Goal: Transaction & Acquisition: Purchase product/service

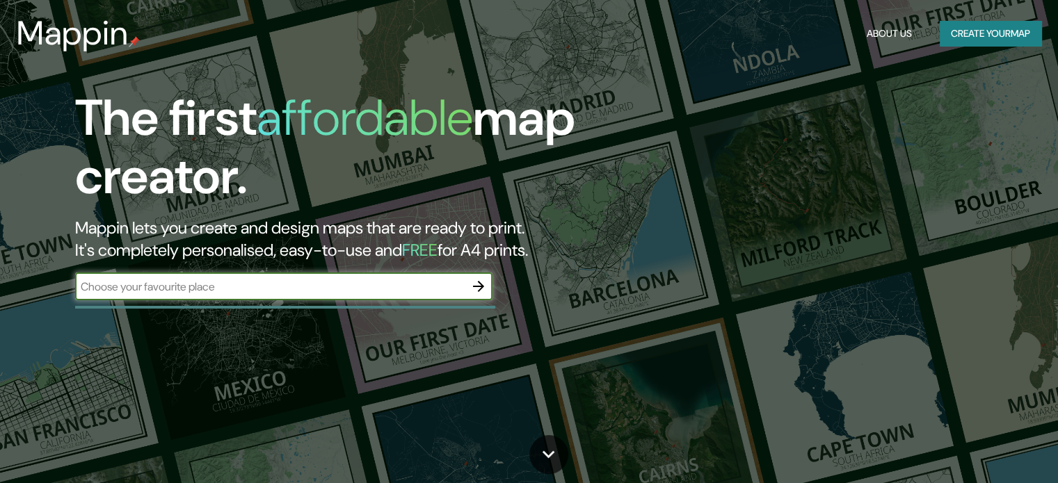
click at [326, 296] on div "​" at bounding box center [283, 287] width 417 height 28
type input "lima"
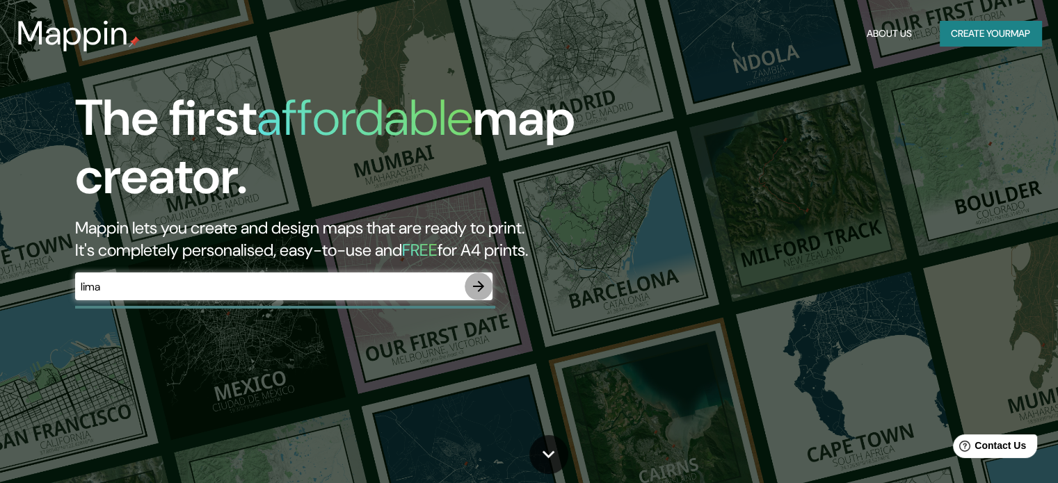
click at [486, 291] on icon "button" at bounding box center [478, 286] width 17 height 17
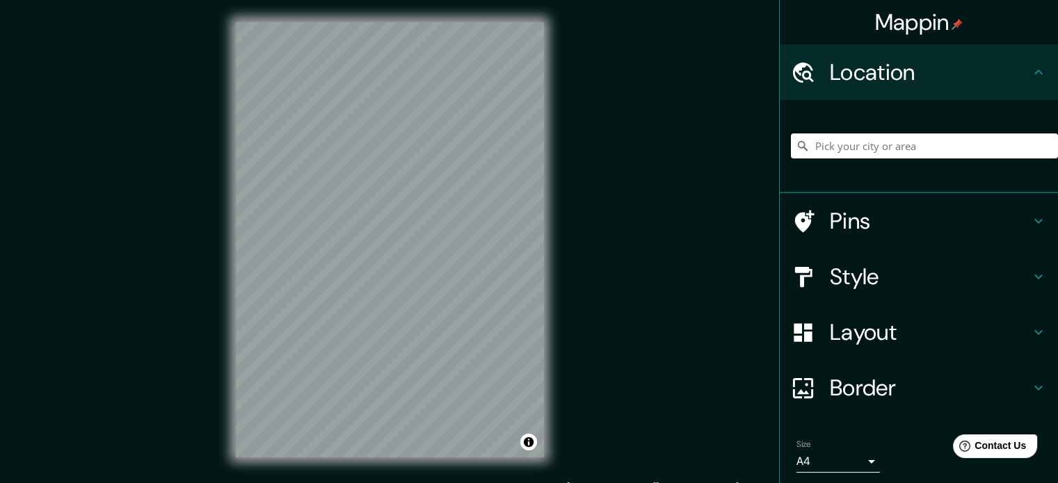
click at [872, 152] on input "Pick your city or area" at bounding box center [924, 146] width 267 height 25
click at [849, 150] on input "Pick your city or area" at bounding box center [924, 146] width 267 height 25
type input "[GEOGRAPHIC_DATA]"
click at [586, 38] on div "Mappin Location [GEOGRAPHIC_DATA] Pins Style Layout Border Choose a border. Hin…" at bounding box center [529, 251] width 1058 height 502
click at [550, 66] on div "© Mapbox © OpenStreetMap Improve this map" at bounding box center [390, 240] width 353 height 480
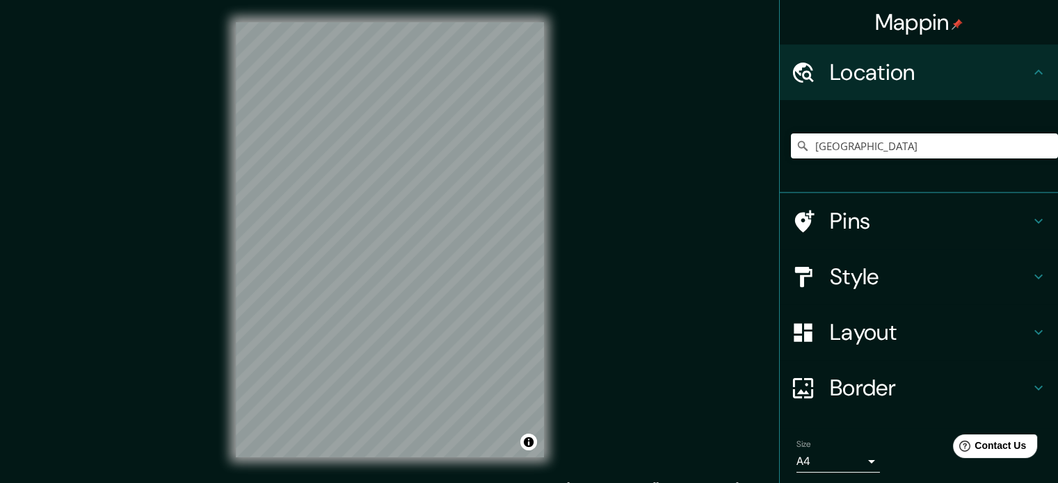
click at [1030, 280] on icon at bounding box center [1038, 277] width 17 height 17
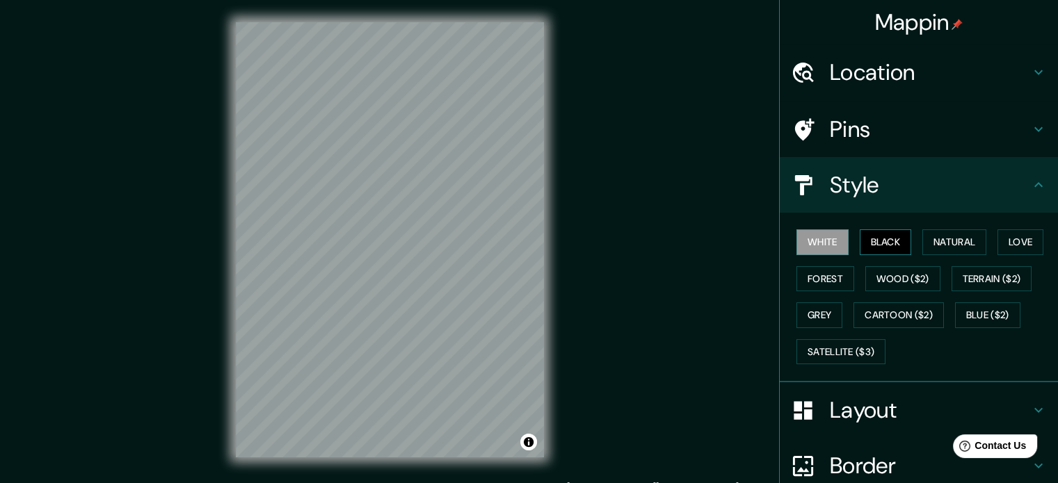
click at [876, 241] on button "Black" at bounding box center [886, 243] width 52 height 26
click at [954, 241] on button "Natural" at bounding box center [954, 243] width 64 height 26
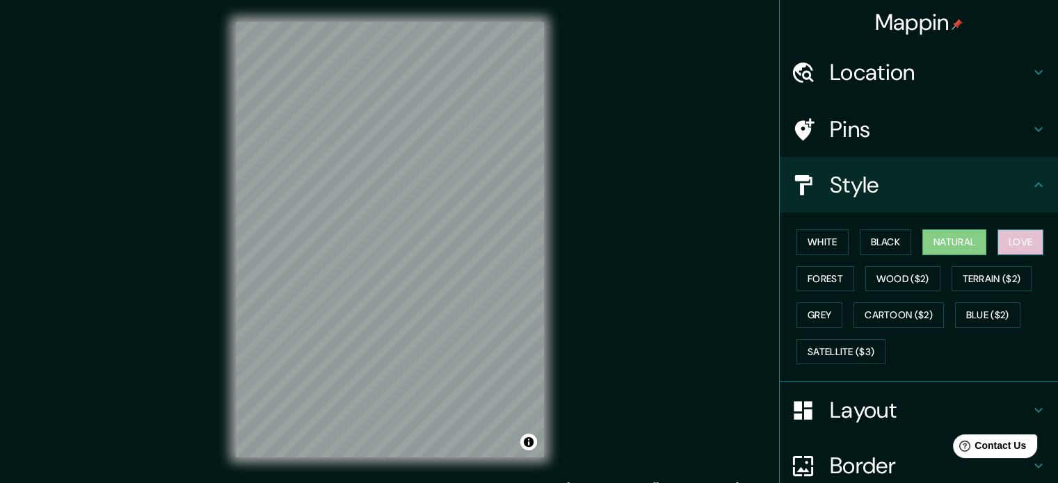
click at [1013, 244] on button "Love" at bounding box center [1021, 243] width 46 height 26
click at [843, 272] on button "Forest" at bounding box center [826, 279] width 58 height 26
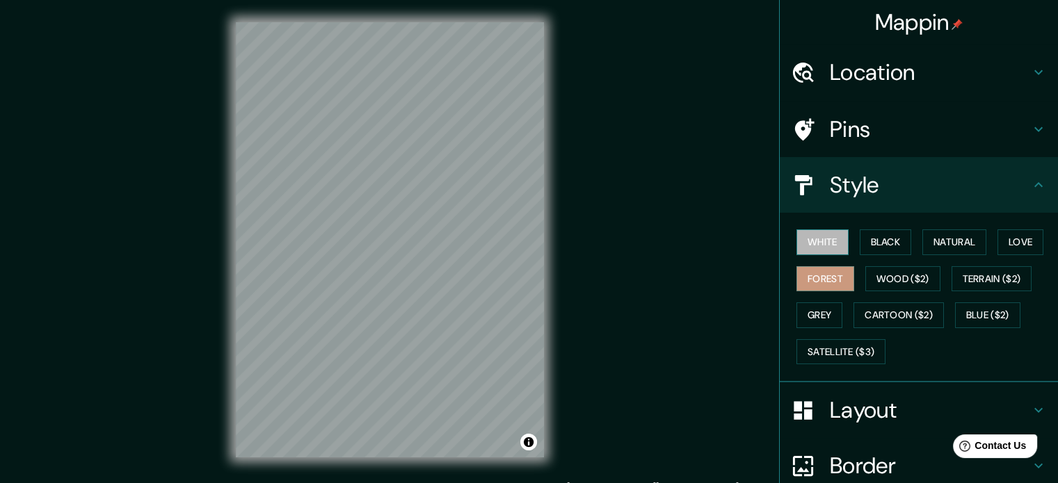
click at [824, 247] on button "White" at bounding box center [823, 243] width 52 height 26
click at [827, 312] on button "Grey" at bounding box center [820, 316] width 46 height 26
click at [824, 259] on div "White Black Natural Love Forest Wood ($2) Terrain ($2) Grey Cartoon ($2) Blue (…" at bounding box center [924, 297] width 267 height 146
click at [824, 253] on button "White" at bounding box center [823, 243] width 52 height 26
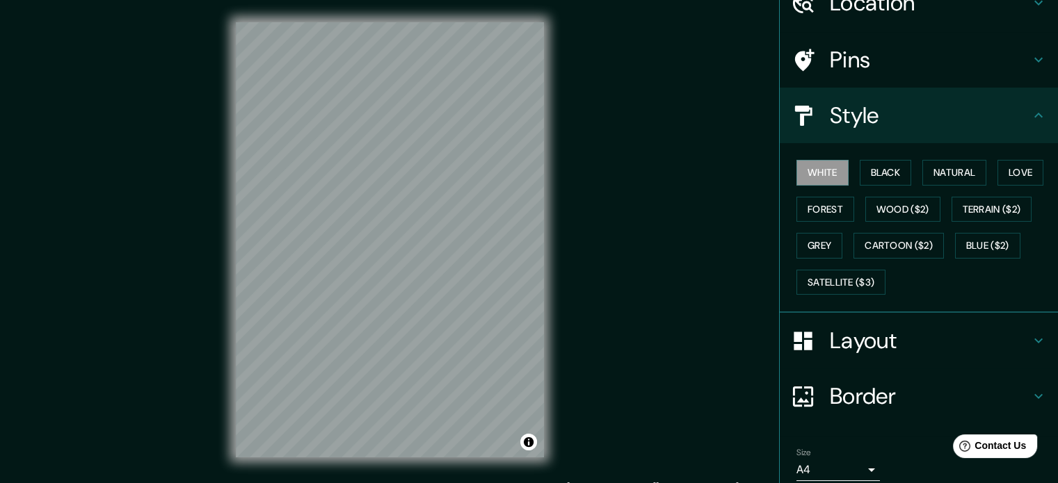
click at [988, 343] on h4 "Layout" at bounding box center [930, 341] width 200 height 28
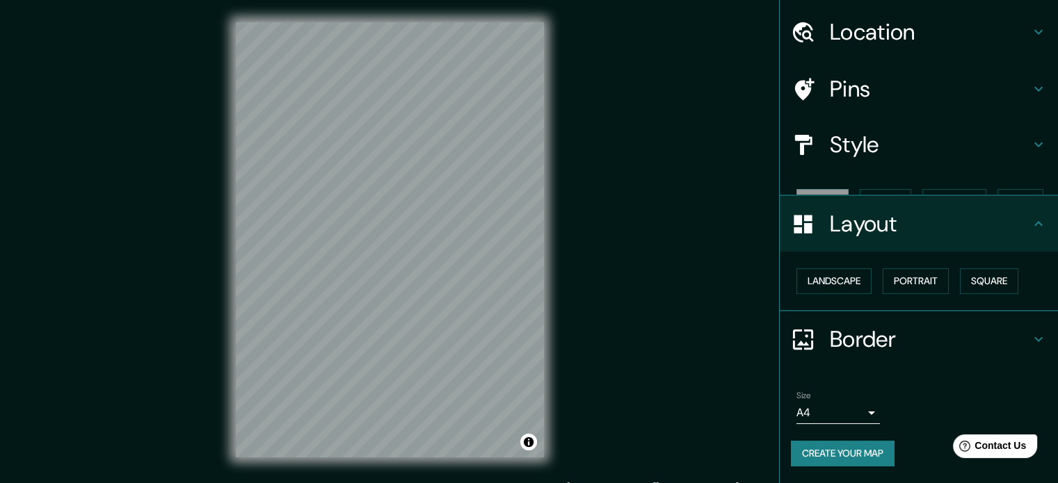
scroll to position [15, 0]
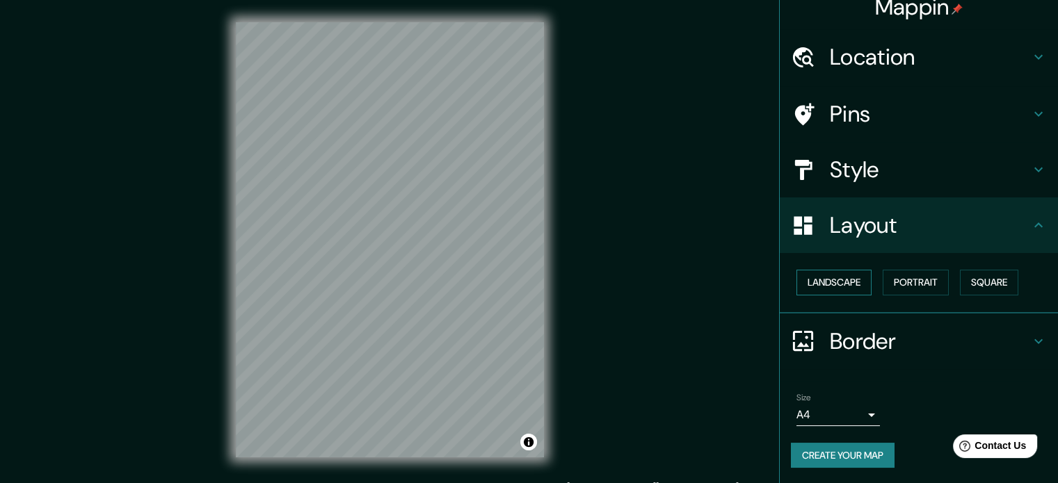
click at [848, 287] on button "Landscape" at bounding box center [834, 283] width 75 height 26
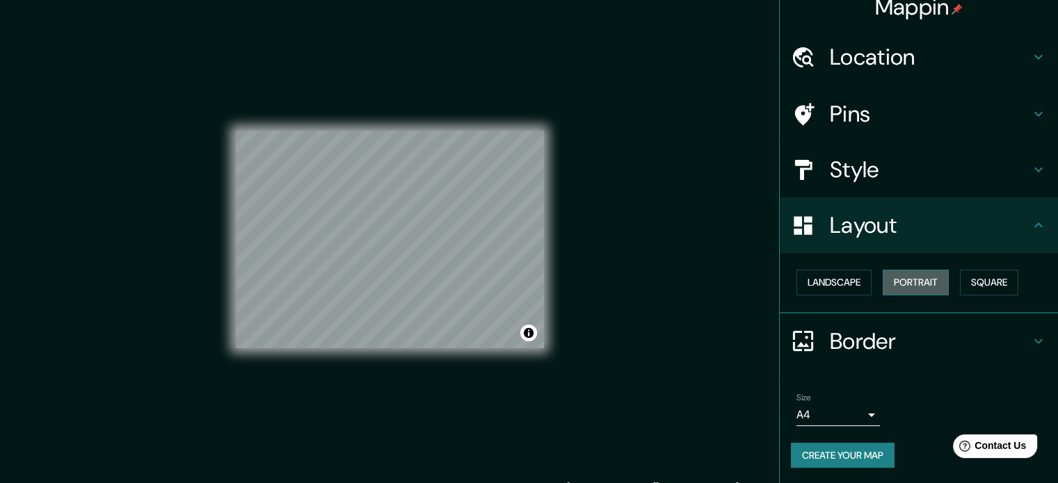
click at [902, 286] on button "Portrait" at bounding box center [916, 283] width 66 height 26
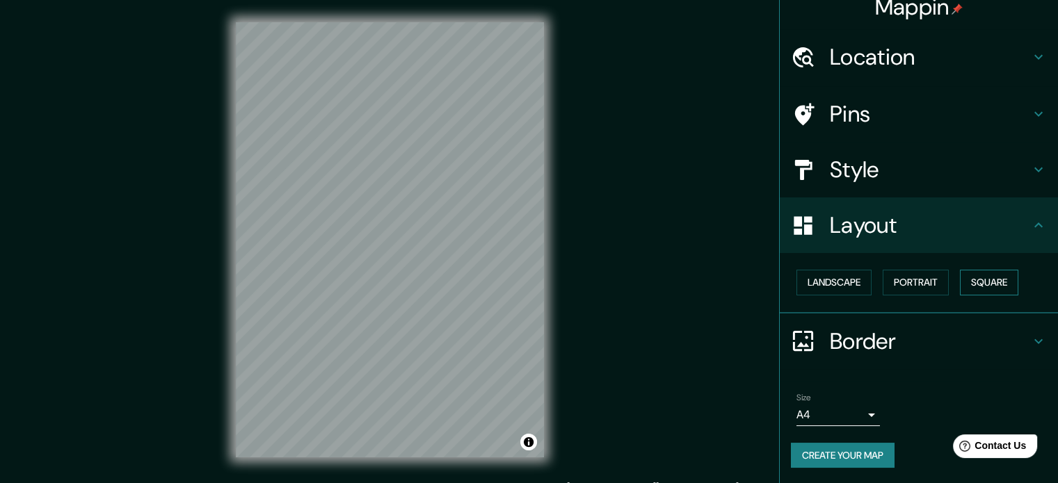
click at [977, 286] on button "Square" at bounding box center [989, 283] width 58 height 26
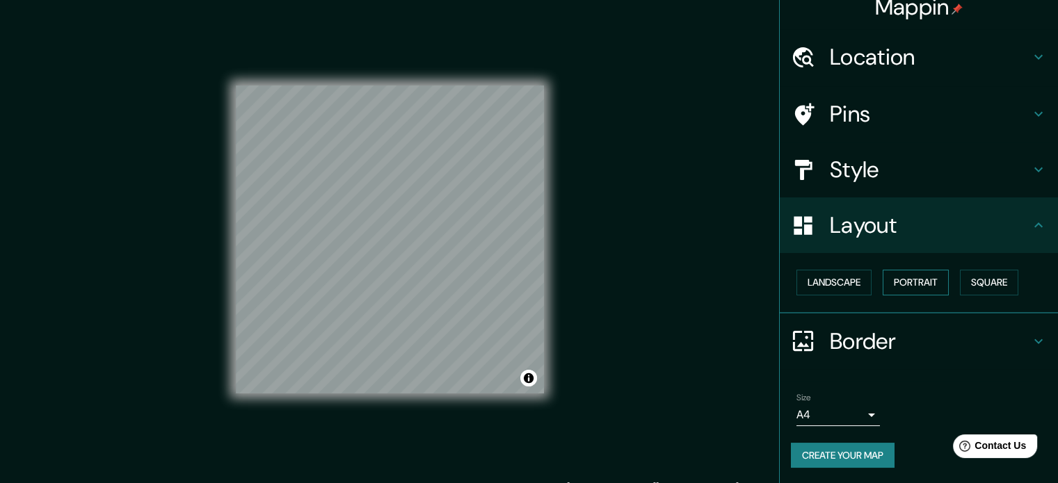
click at [914, 285] on button "Portrait" at bounding box center [916, 283] width 66 height 26
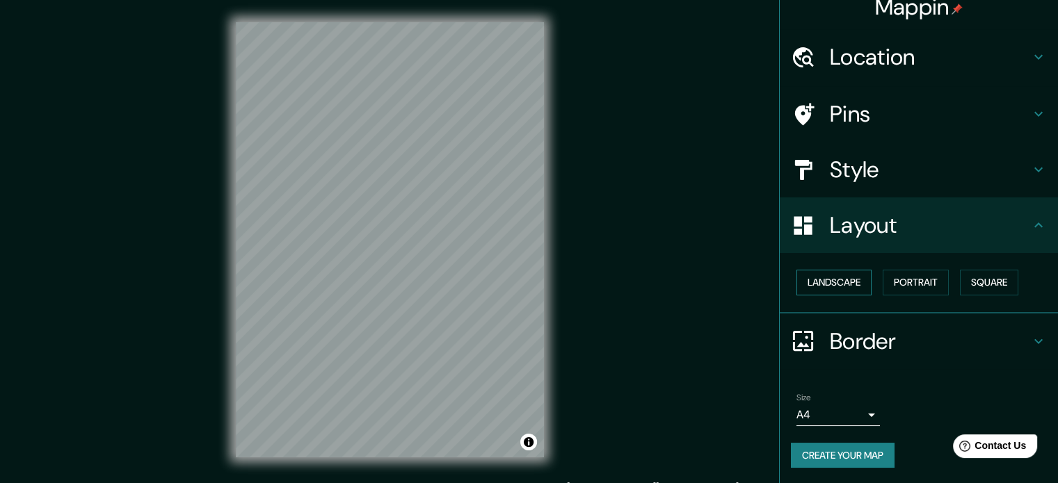
click at [851, 285] on button "Landscape" at bounding box center [834, 283] width 75 height 26
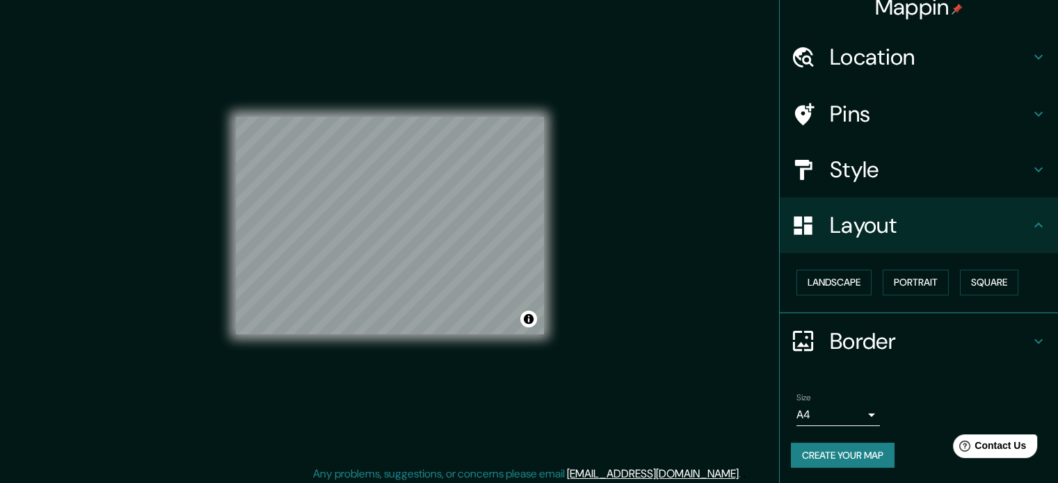
scroll to position [18, 0]
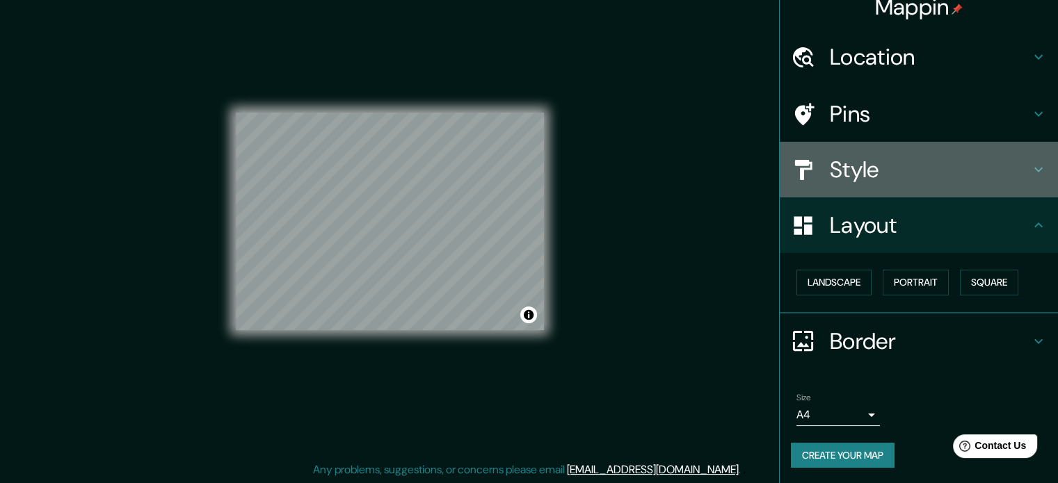
click at [927, 171] on h4 "Style" at bounding box center [930, 170] width 200 height 28
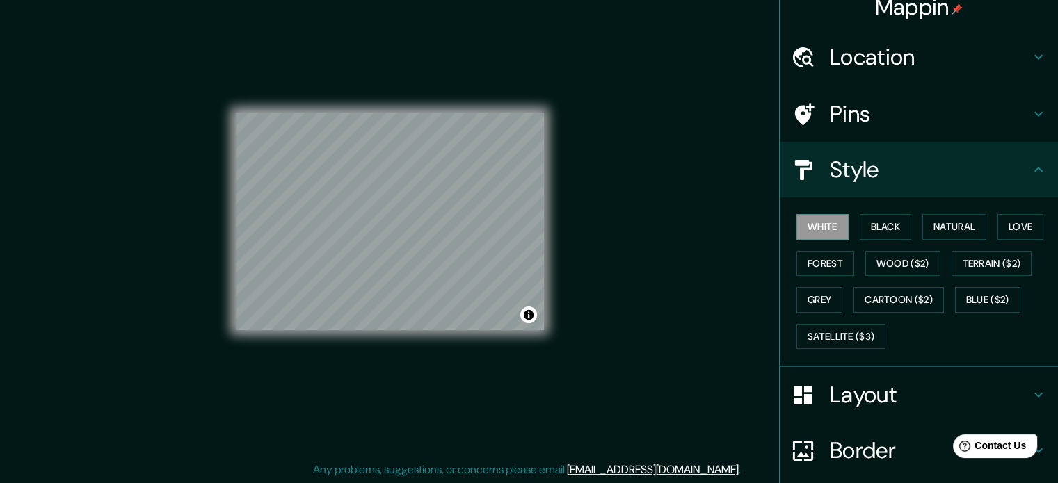
click at [920, 118] on h4 "Pins" at bounding box center [930, 114] width 200 height 28
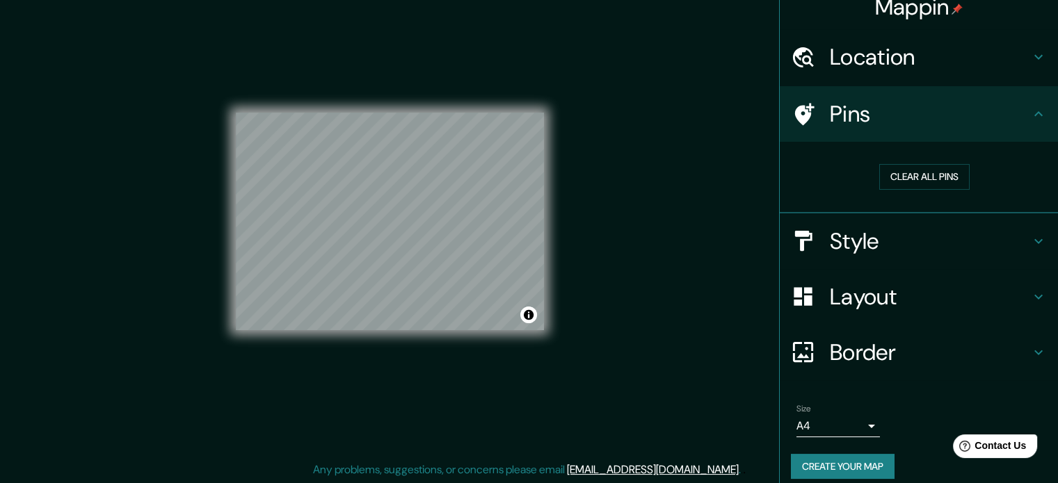
click at [913, 54] on h4 "Location" at bounding box center [930, 57] width 200 height 28
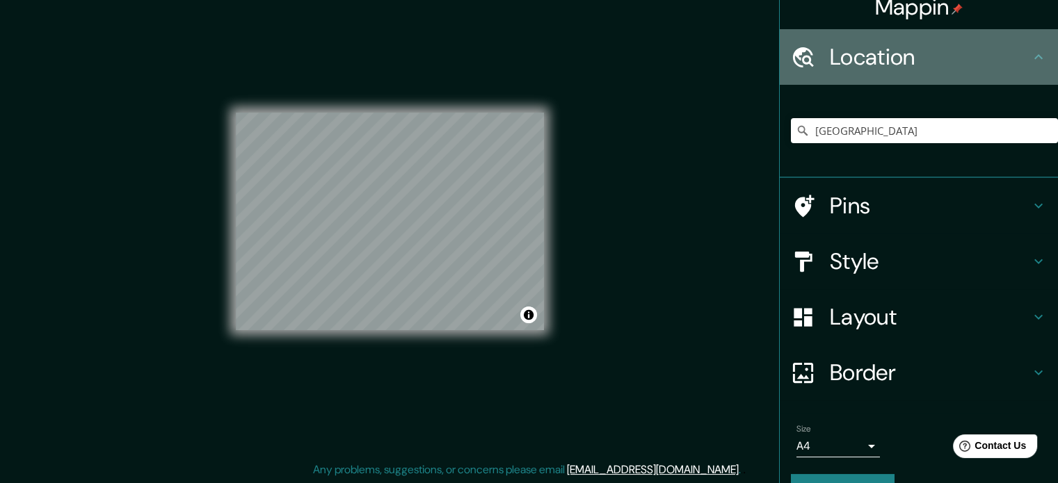
click at [913, 52] on h4 "Location" at bounding box center [930, 57] width 200 height 28
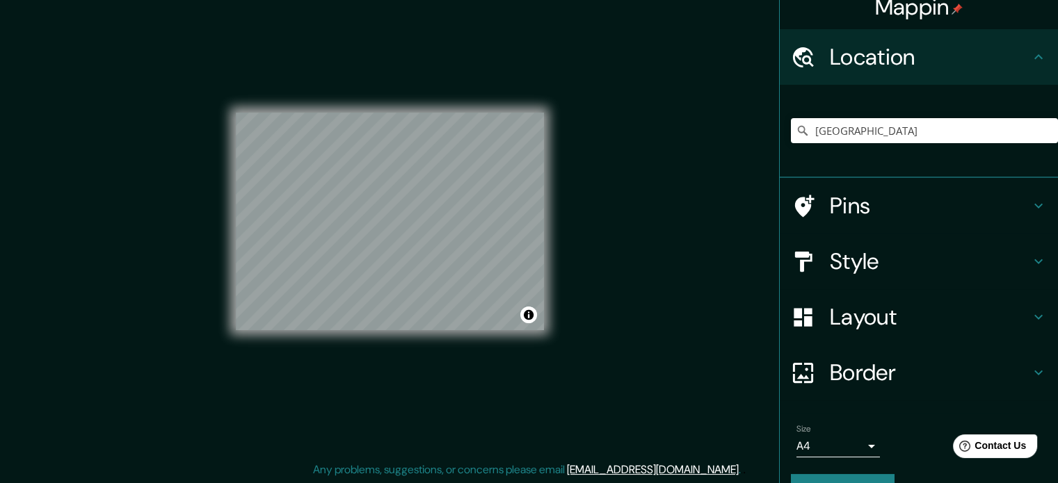
click at [917, 192] on h4 "Pins" at bounding box center [930, 206] width 200 height 28
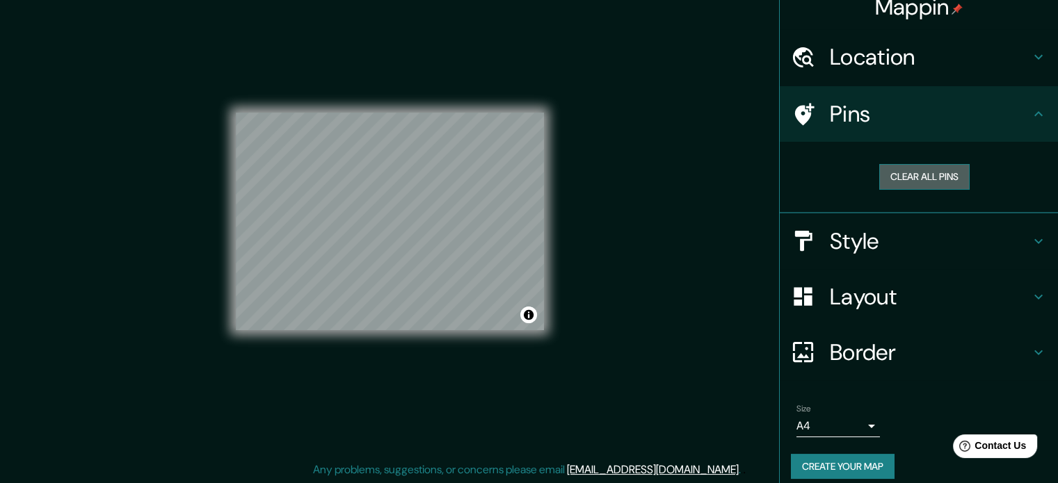
click at [910, 176] on button "Clear all pins" at bounding box center [924, 177] width 90 height 26
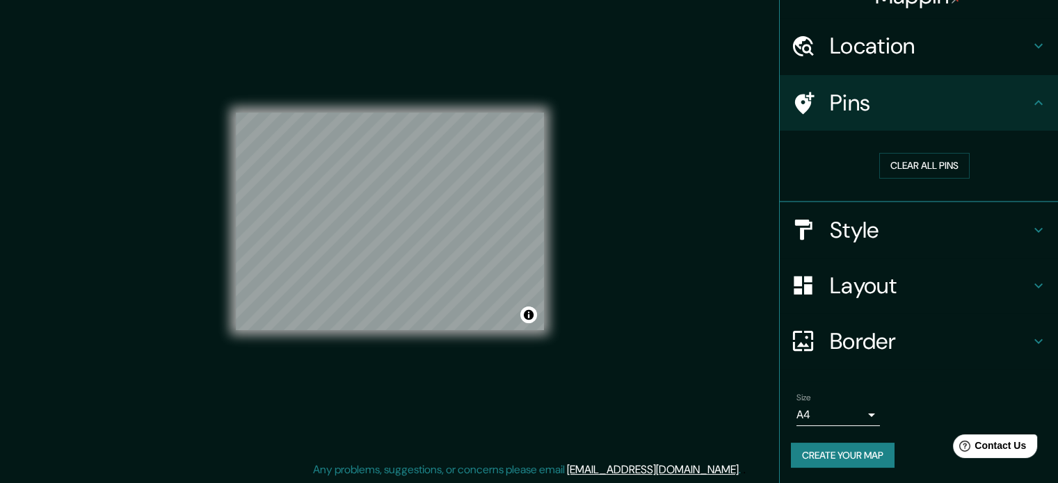
click at [868, 459] on button "Create your map" at bounding box center [843, 456] width 104 height 26
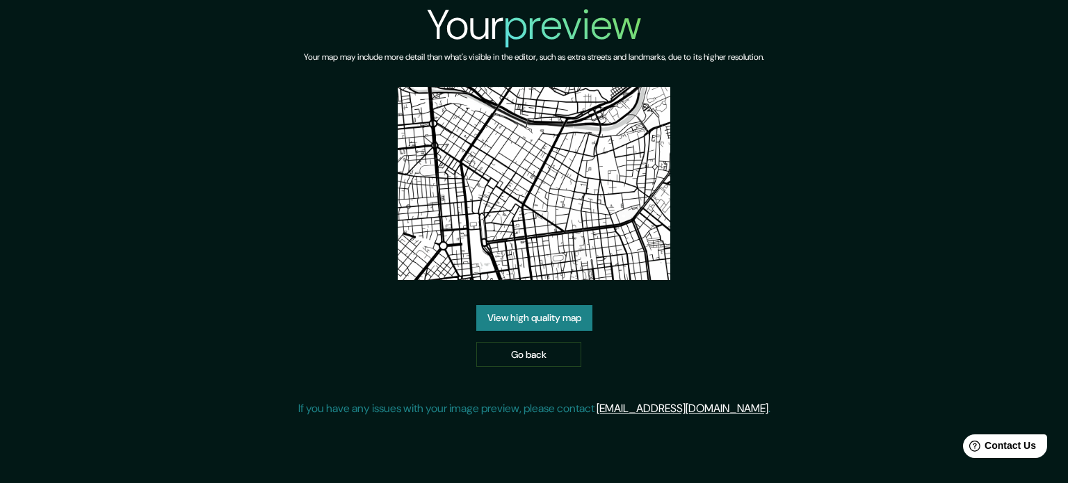
click at [553, 319] on link "View high quality map" at bounding box center [535, 318] width 116 height 26
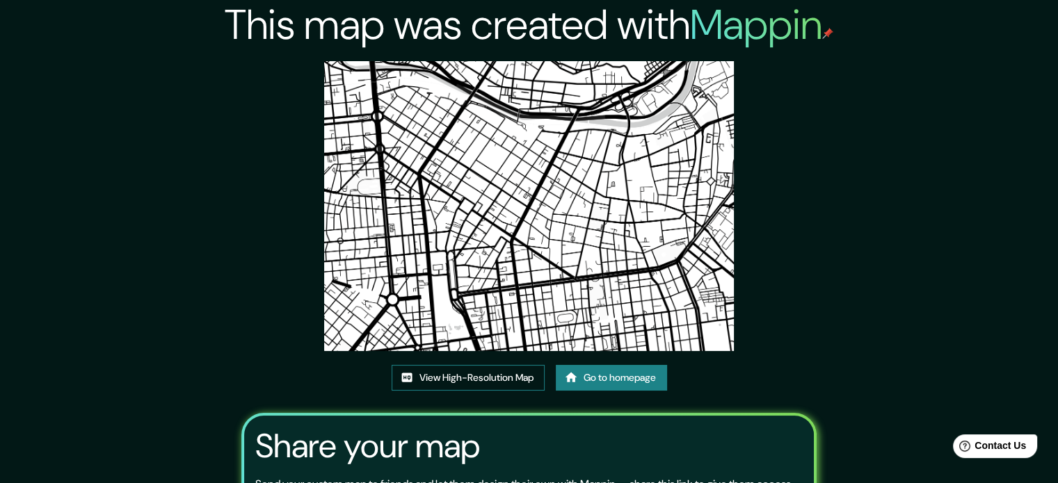
click at [515, 370] on link "View High-Resolution Map" at bounding box center [468, 378] width 153 height 26
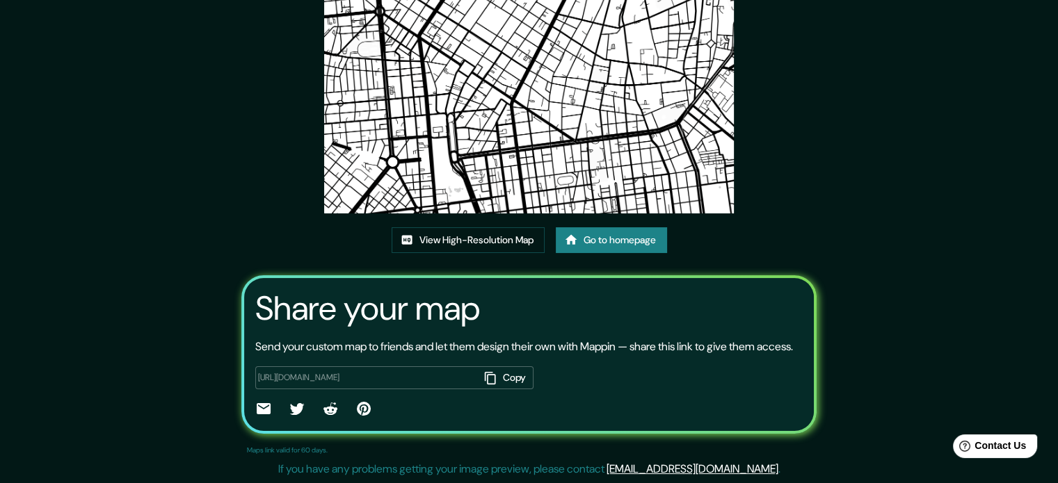
scroll to position [154, 0]
click at [598, 227] on link "Go to homepage" at bounding box center [611, 240] width 111 height 26
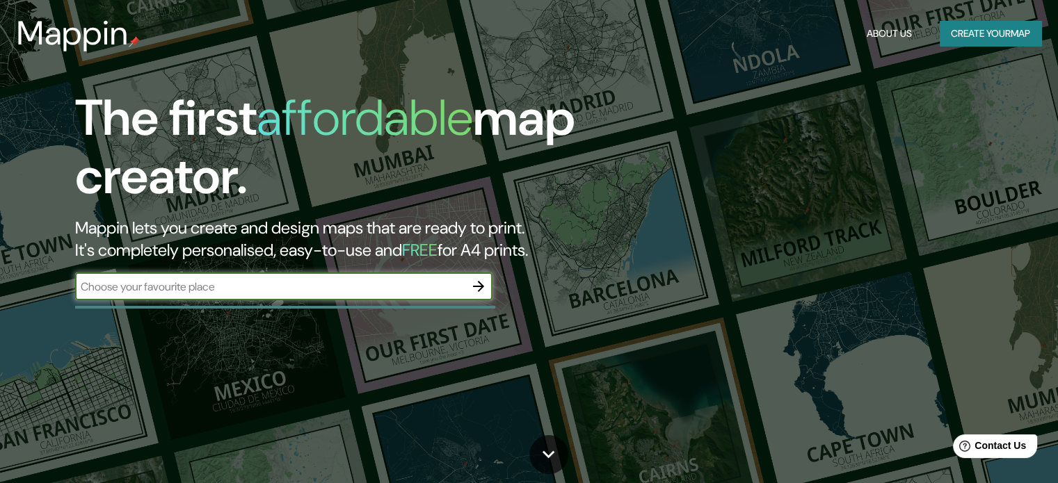
click at [479, 285] on icon "button" at bounding box center [478, 286] width 17 height 17
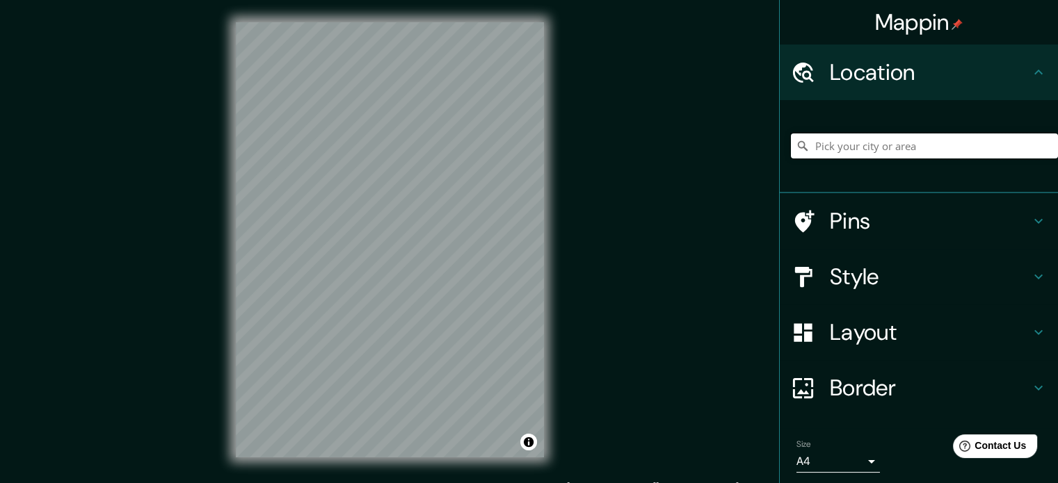
click at [886, 157] on input "Pick your city or area" at bounding box center [924, 146] width 267 height 25
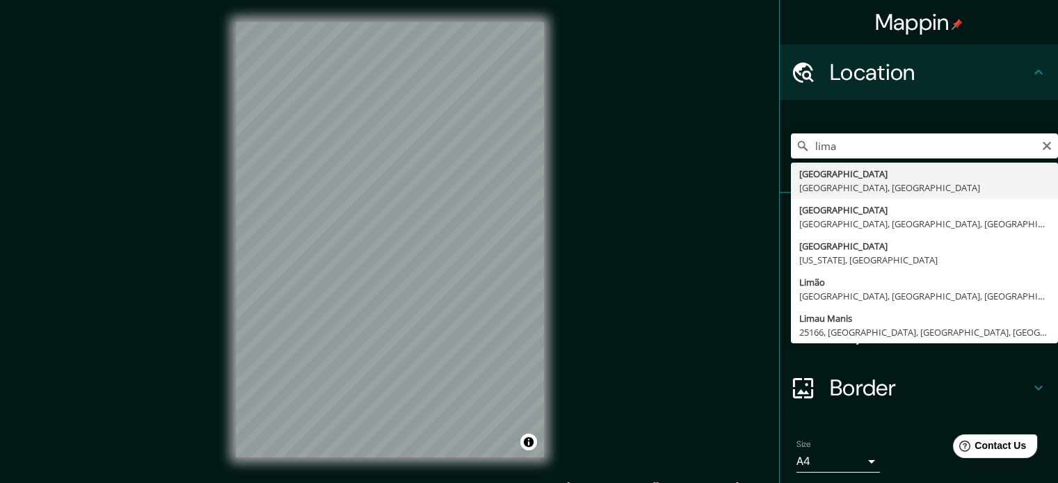
type input "Lima, Provincia de Lima, Perú"
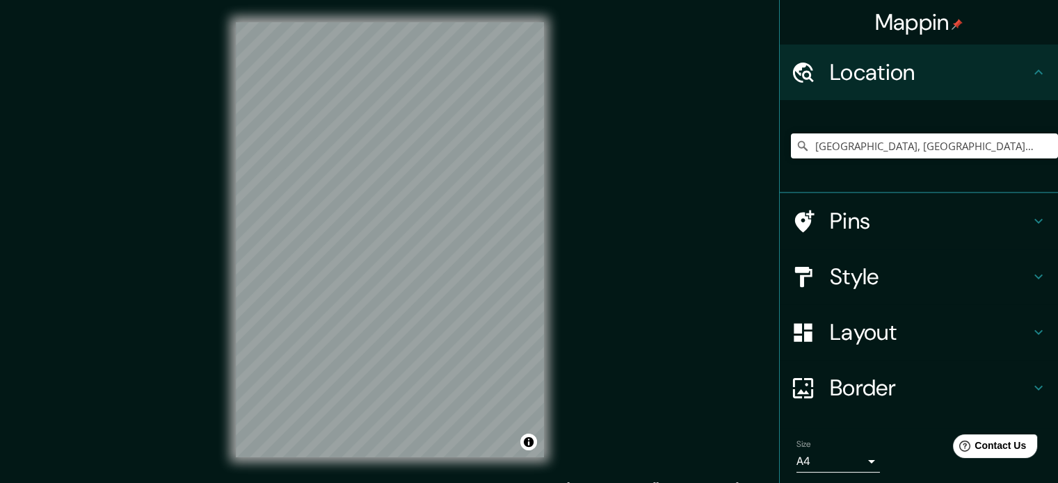
click at [976, 266] on h4 "Style" at bounding box center [930, 277] width 200 height 28
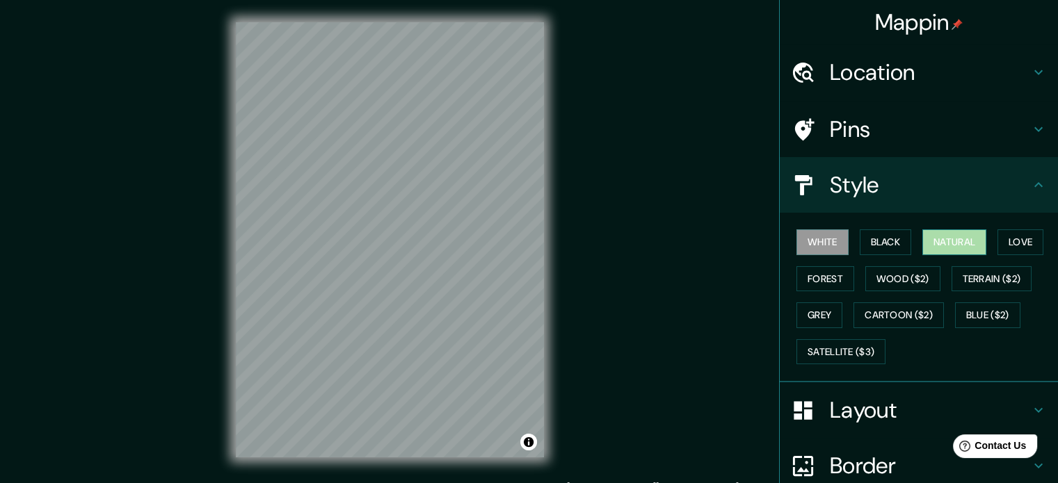
click at [961, 243] on button "Natural" at bounding box center [954, 243] width 64 height 26
click at [886, 242] on button "Black" at bounding box center [886, 243] width 52 height 26
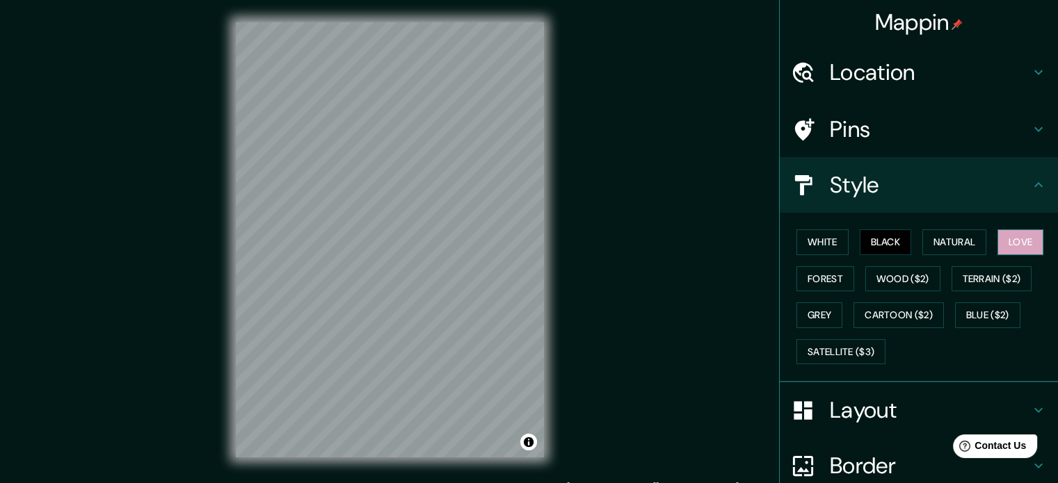
click at [1009, 241] on button "Love" at bounding box center [1021, 243] width 46 height 26
click at [822, 269] on button "Forest" at bounding box center [826, 279] width 58 height 26
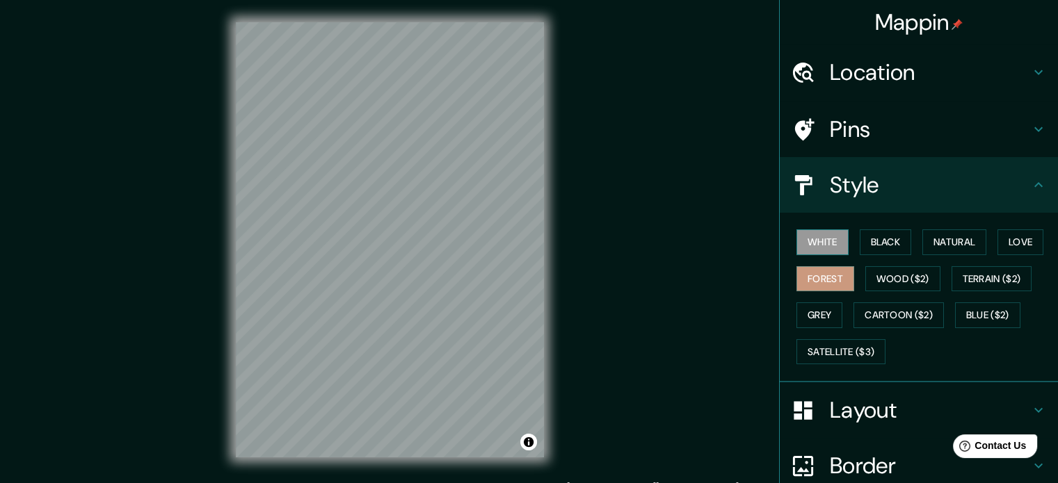
click at [821, 248] on button "White" at bounding box center [823, 243] width 52 height 26
click at [879, 247] on button "Black" at bounding box center [886, 243] width 52 height 26
click at [820, 251] on button "White" at bounding box center [823, 243] width 52 height 26
click at [888, 244] on button "Black" at bounding box center [886, 243] width 52 height 26
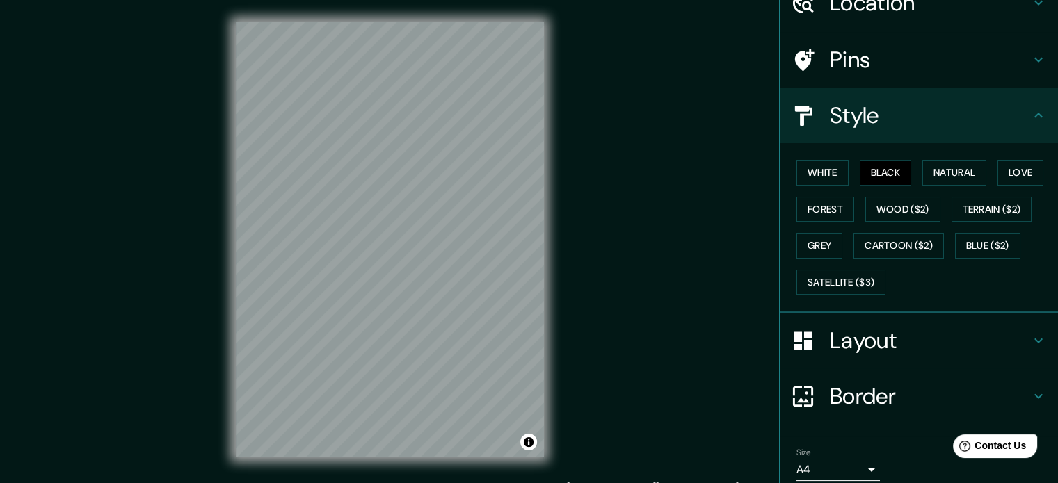
click at [930, 344] on h4 "Layout" at bounding box center [930, 341] width 200 height 28
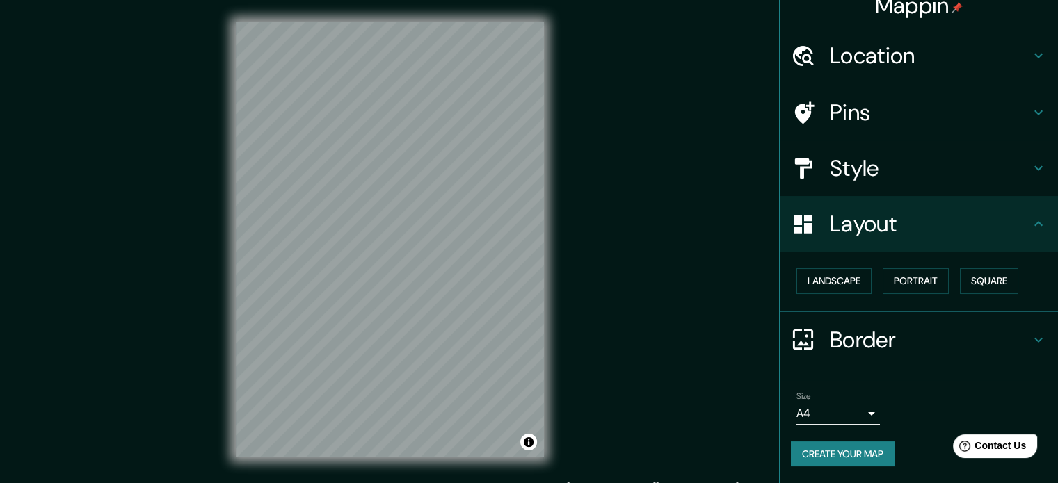
scroll to position [15, 0]
click at [900, 286] on button "Portrait" at bounding box center [916, 283] width 66 height 26
click at [826, 285] on button "Landscape" at bounding box center [834, 283] width 75 height 26
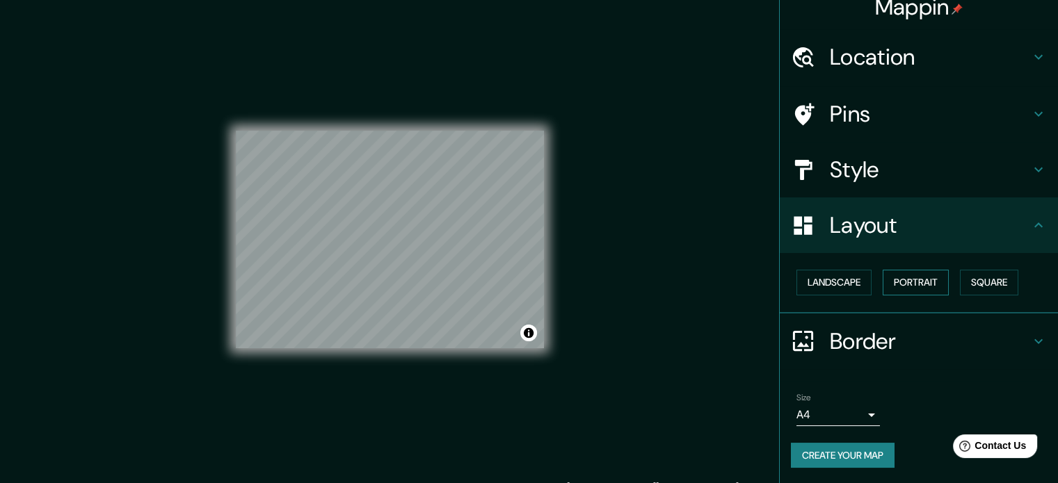
click at [913, 284] on button "Portrait" at bounding box center [916, 283] width 66 height 26
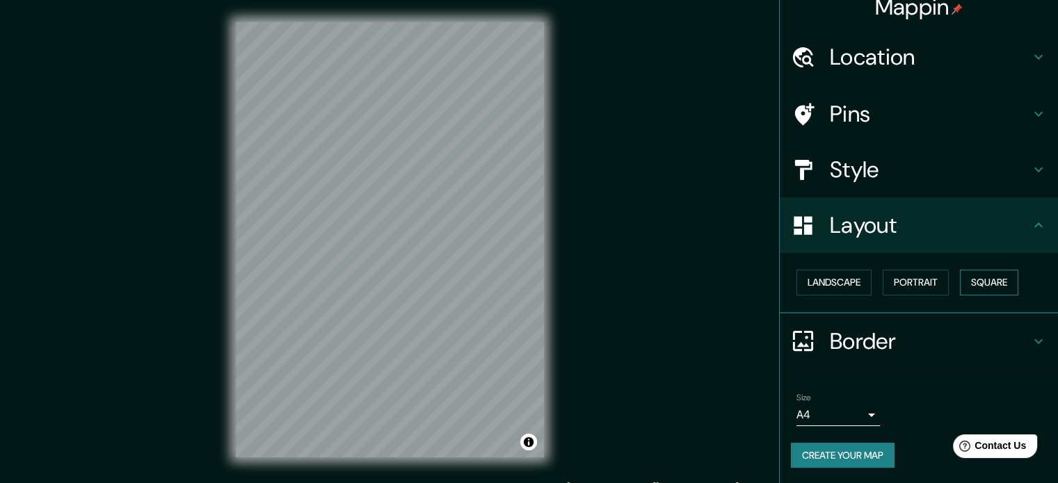
click at [976, 280] on button "Square" at bounding box center [989, 283] width 58 height 26
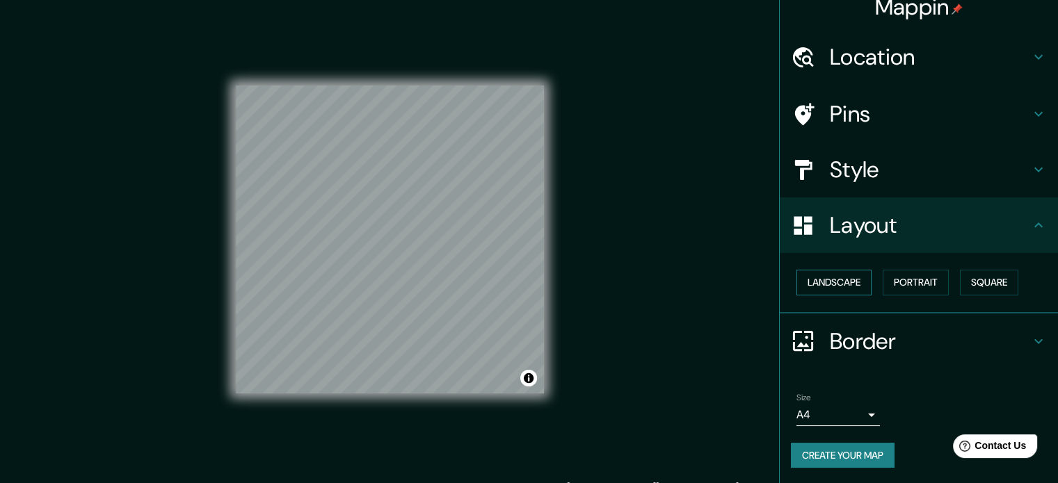
click at [858, 280] on button "Landscape" at bounding box center [834, 283] width 75 height 26
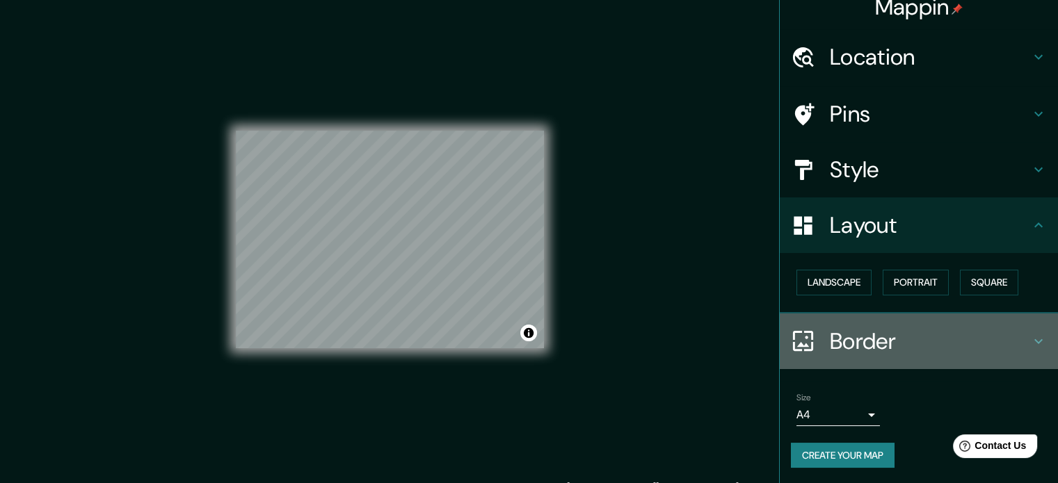
click at [964, 330] on h4 "Border" at bounding box center [930, 342] width 200 height 28
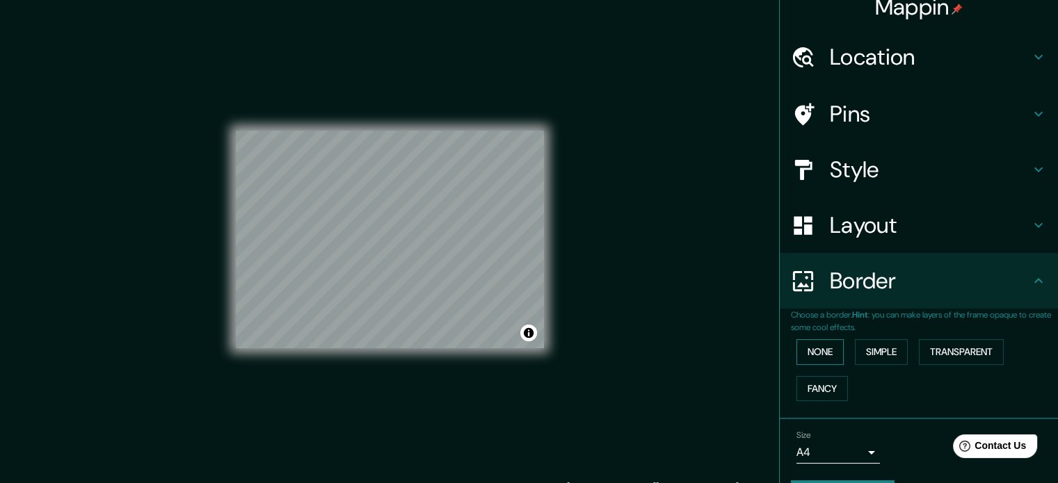
click at [806, 353] on button "None" at bounding box center [820, 352] width 47 height 26
click at [810, 351] on button "None" at bounding box center [820, 352] width 47 height 26
click at [871, 351] on button "Simple" at bounding box center [881, 352] width 53 height 26
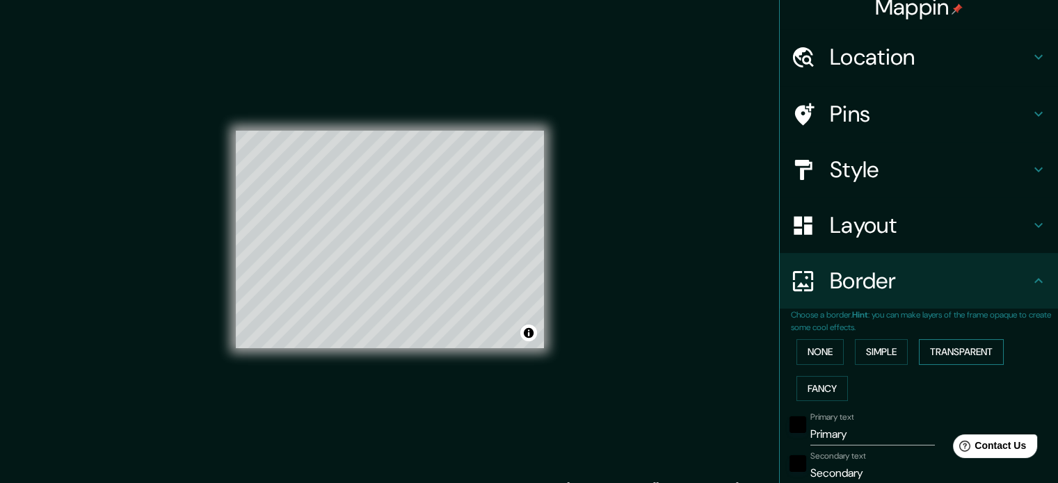
click at [946, 354] on button "Transparent" at bounding box center [961, 352] width 85 height 26
click at [833, 383] on button "Fancy" at bounding box center [822, 389] width 51 height 26
click at [824, 363] on button "None" at bounding box center [820, 352] width 47 height 26
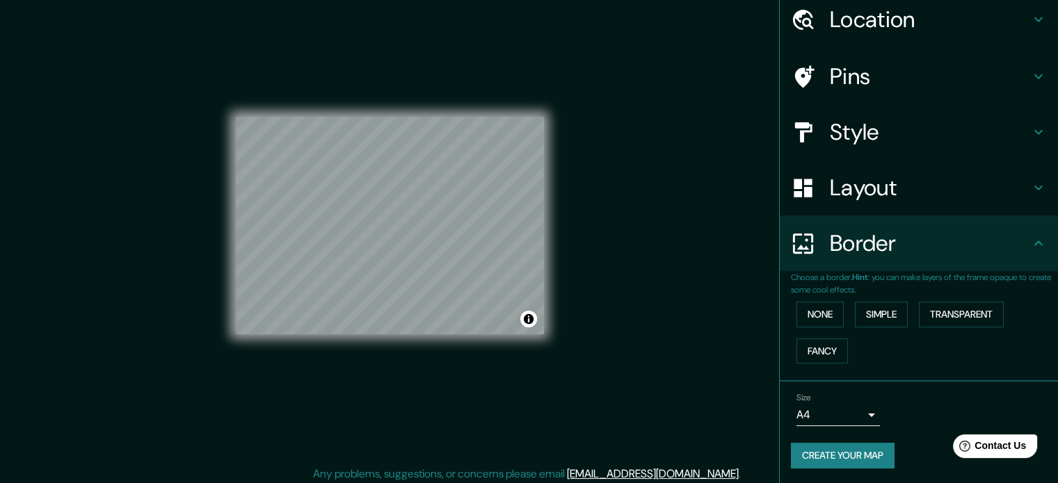
scroll to position [18, 0]
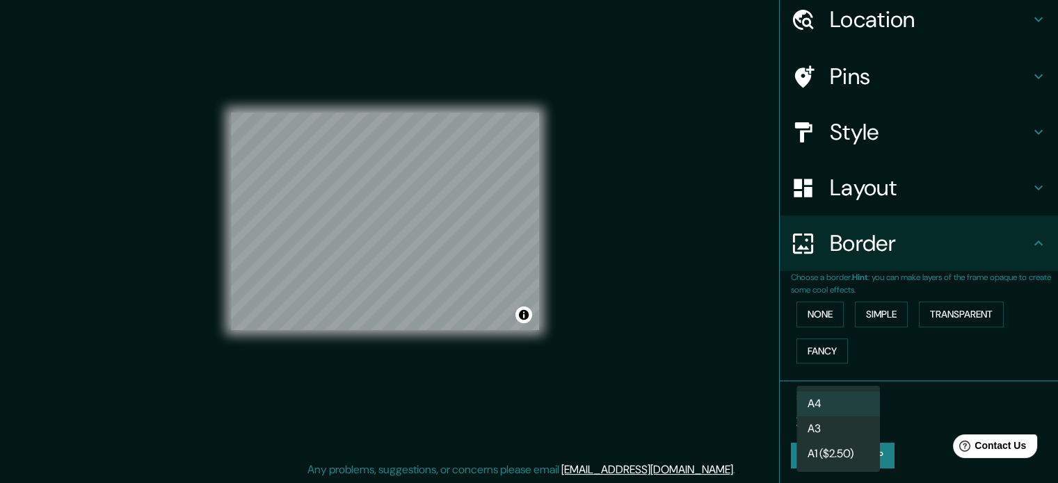
click at [863, 408] on body "Mappin Location Lima, Provincia de Lima, Perú Pins Style Layout Border Choose a…" at bounding box center [529, 223] width 1058 height 483
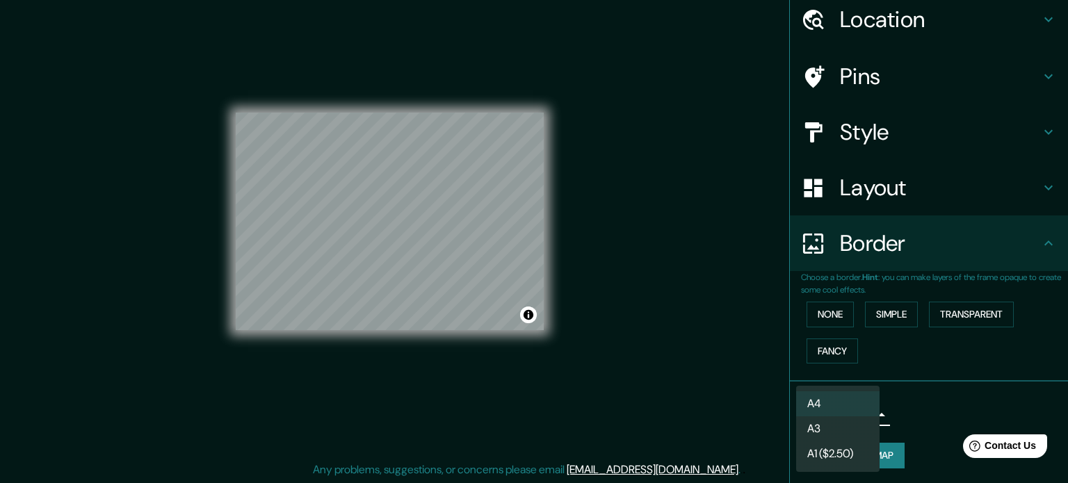
click at [852, 426] on li "A3" at bounding box center [838, 429] width 83 height 25
type input "a4"
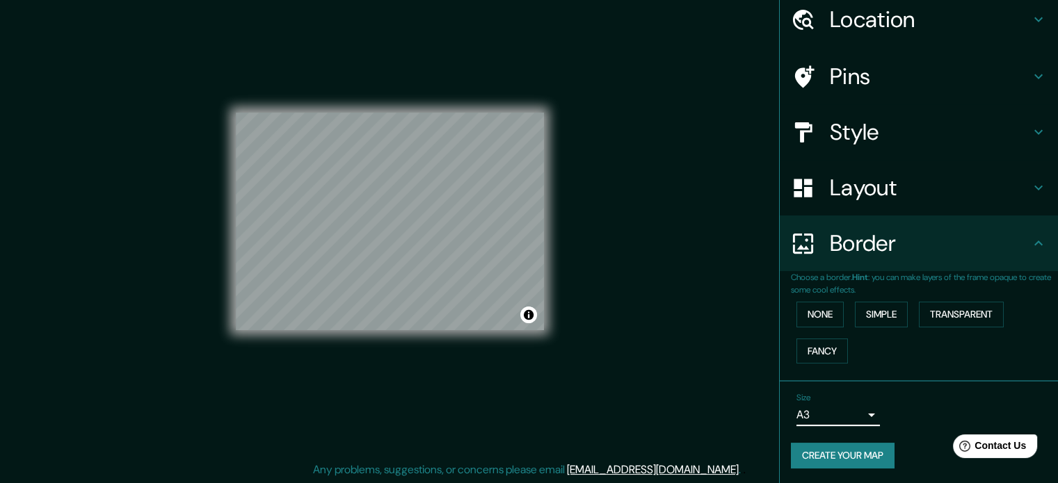
click at [863, 454] on button "Create your map" at bounding box center [843, 456] width 104 height 26
